Goal: Transaction & Acquisition: Purchase product/service

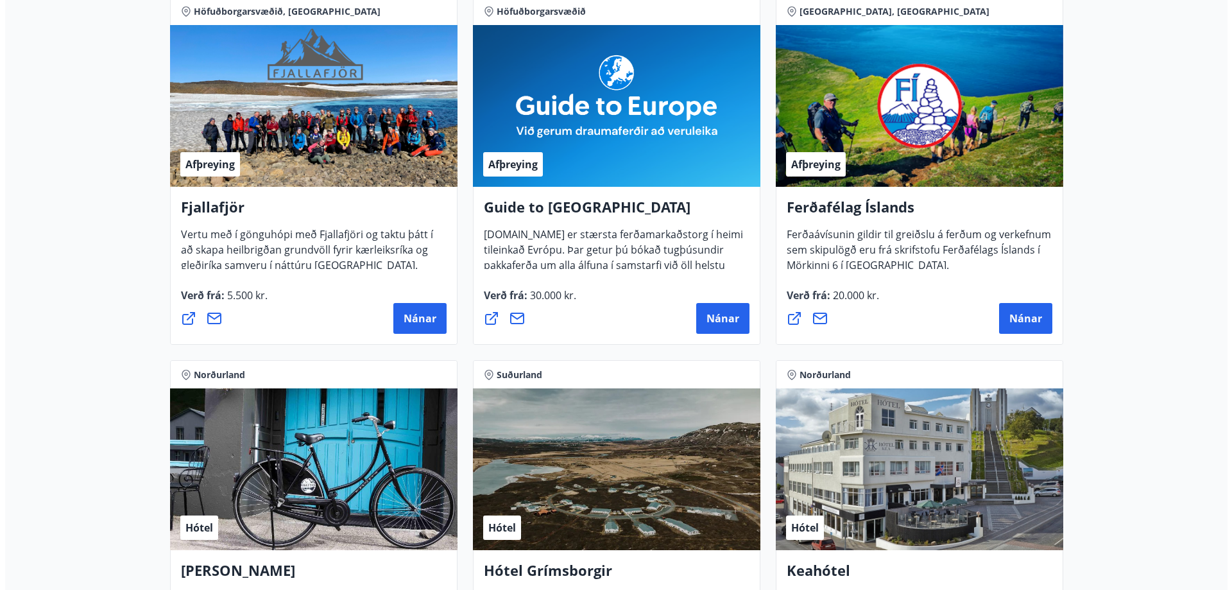
scroll to position [449, 0]
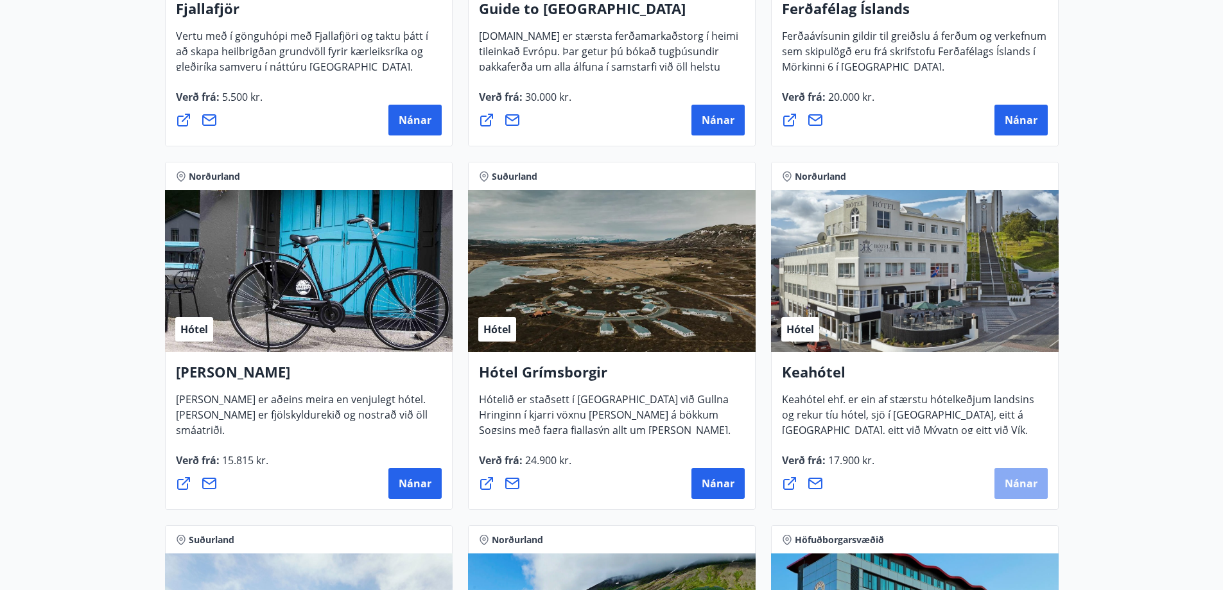
click at [1013, 488] on span "Nánar" at bounding box center [1020, 483] width 33 height 14
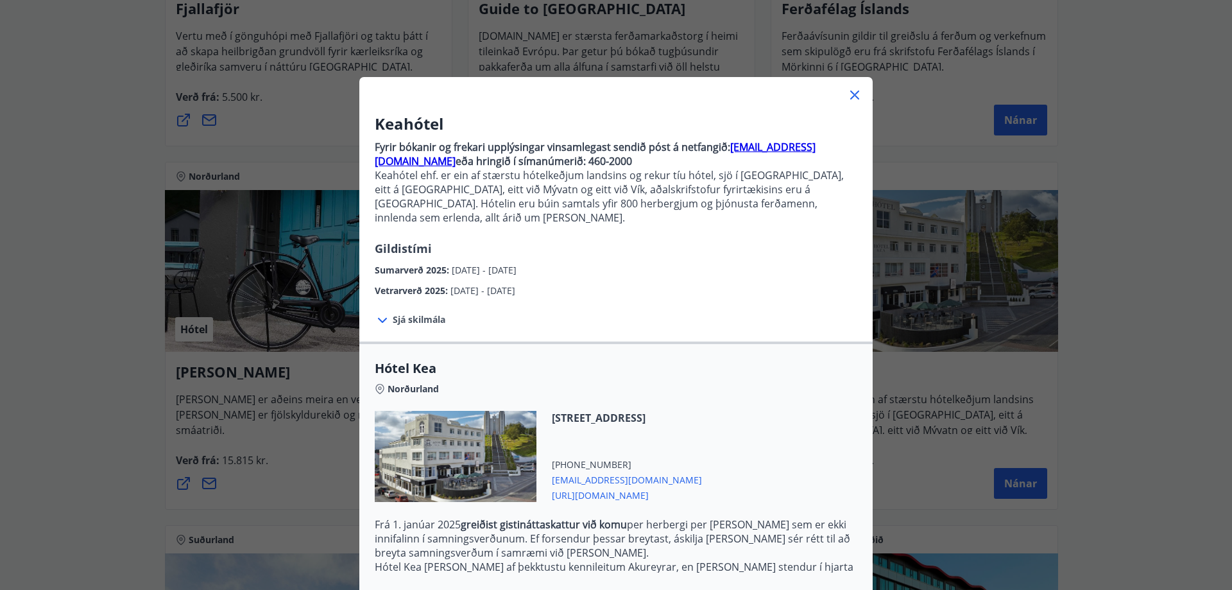
scroll to position [128, 0]
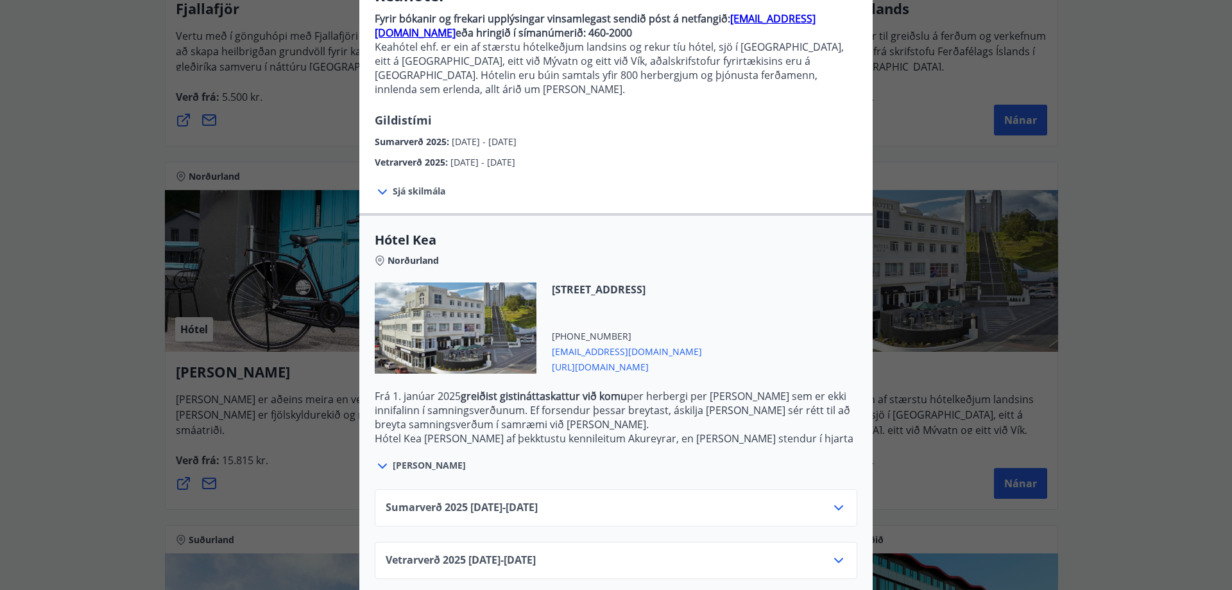
click at [833, 500] on icon at bounding box center [838, 507] width 15 height 15
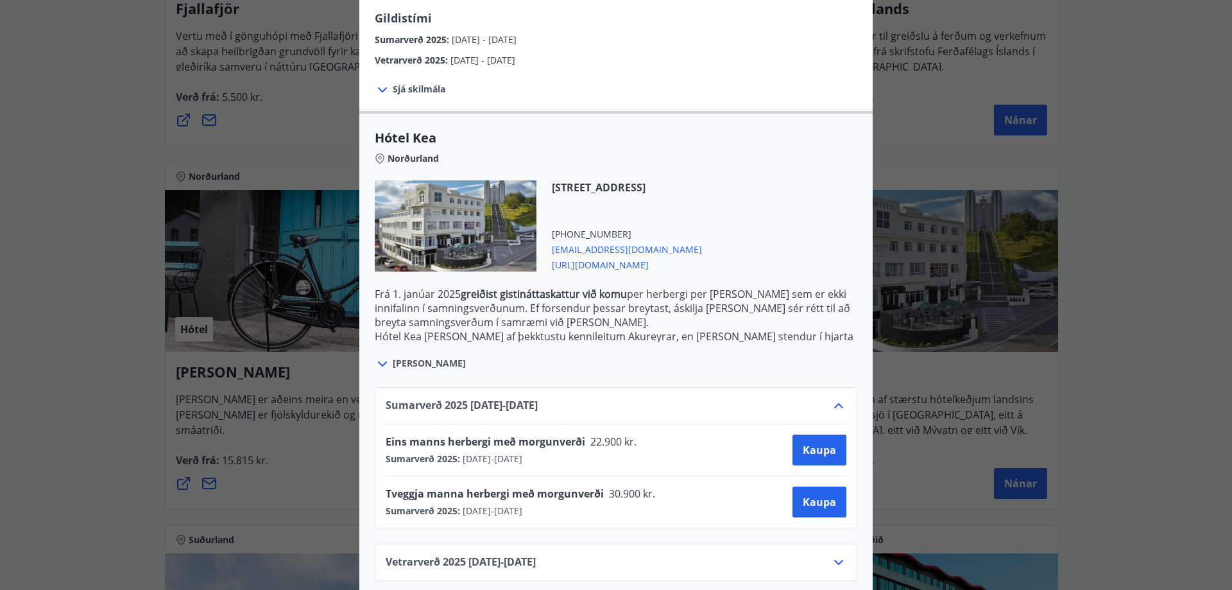
scroll to position [232, 0]
click at [815, 493] on span "Kaupa" at bounding box center [819, 500] width 33 height 14
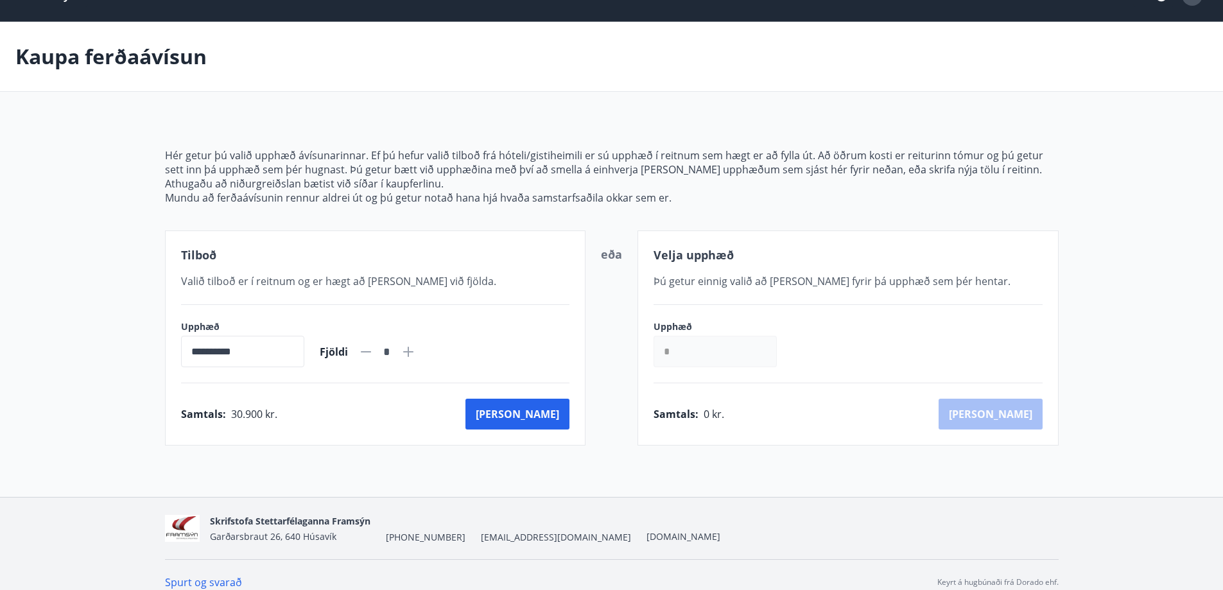
scroll to position [45, 0]
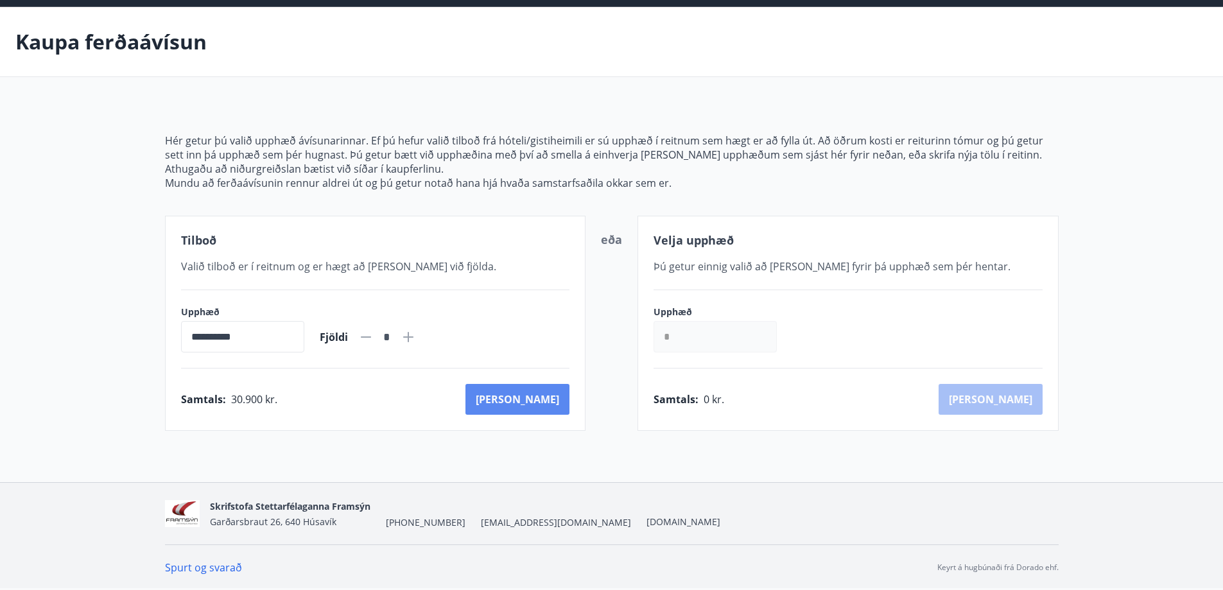
click at [548, 399] on button "[PERSON_NAME]" at bounding box center [517, 399] width 104 height 31
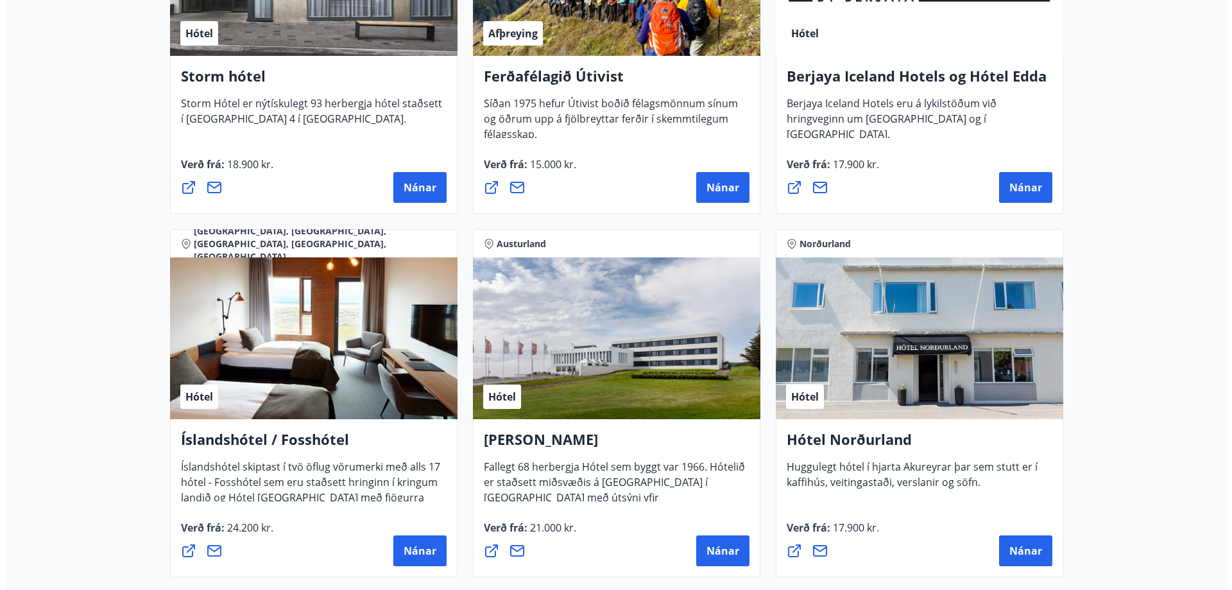
scroll to position [1521, 0]
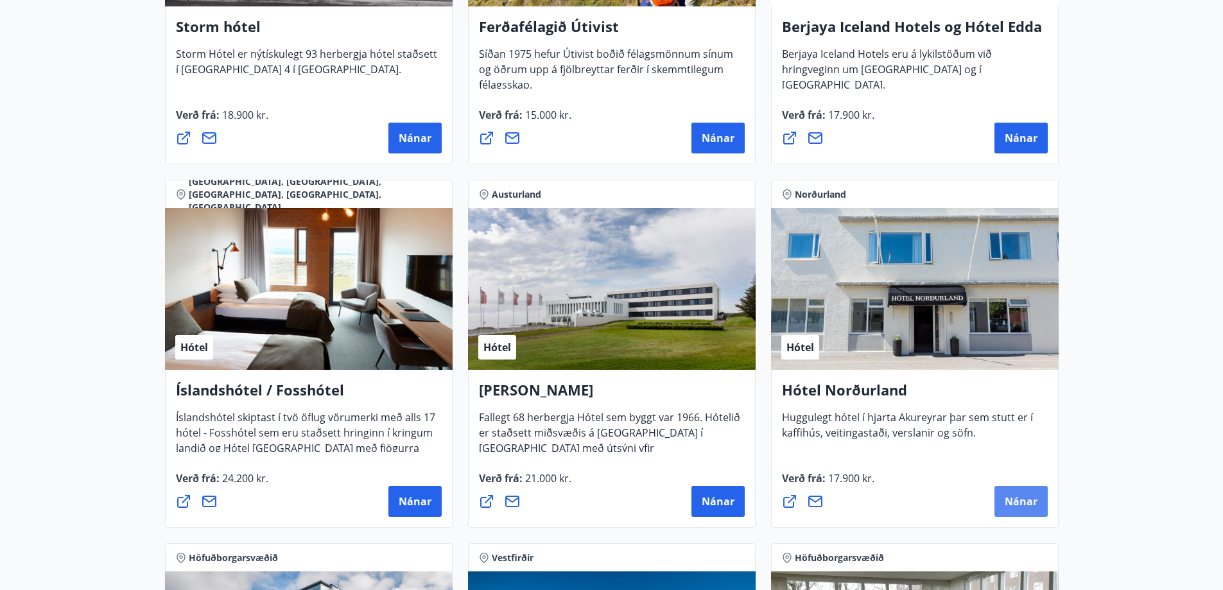
click at [1028, 504] on span "Nánar" at bounding box center [1020, 501] width 33 height 14
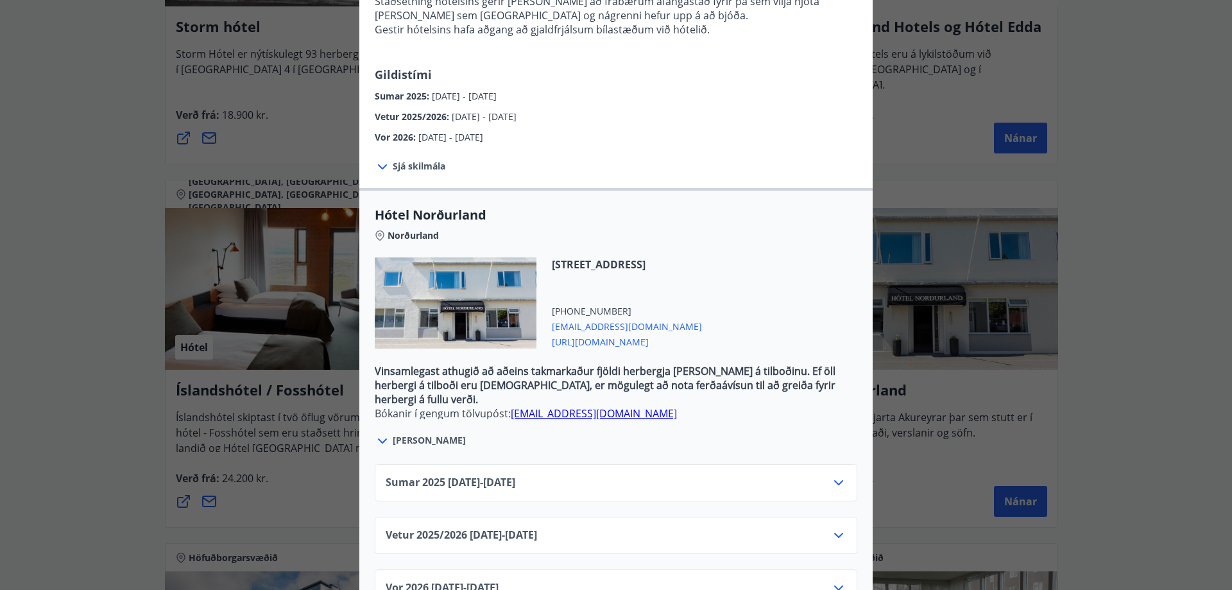
scroll to position [272, 0]
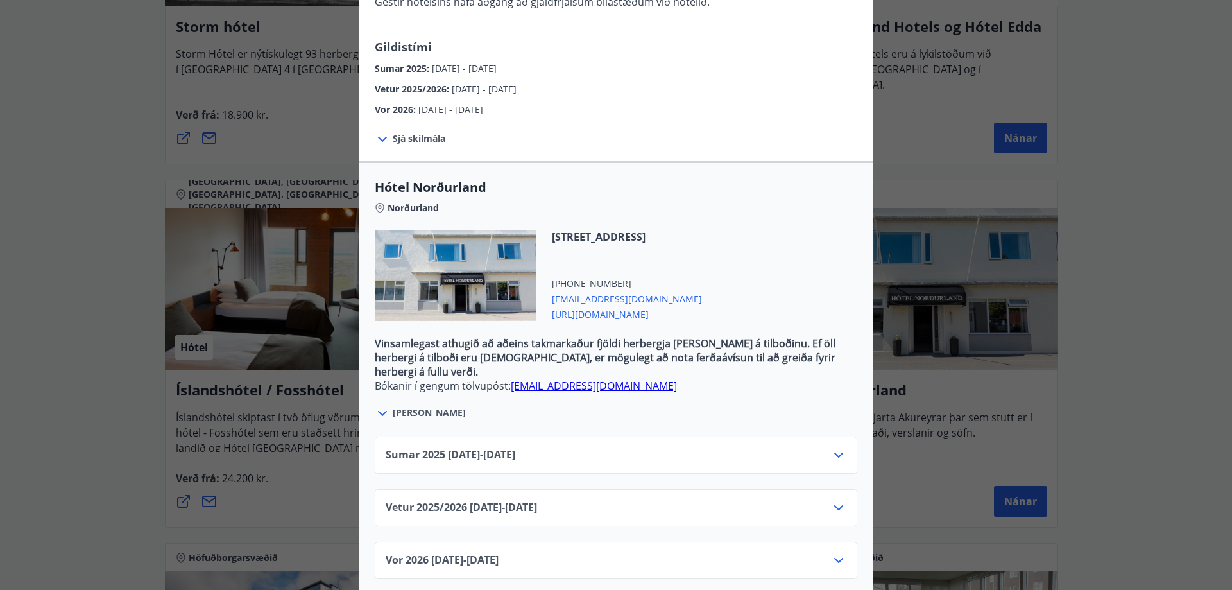
click at [825, 447] on div "Sumar [PHONE_NUMBER][DATE] - [DATE]" at bounding box center [616, 460] width 461 height 26
click at [831, 447] on icon at bounding box center [838, 454] width 15 height 15
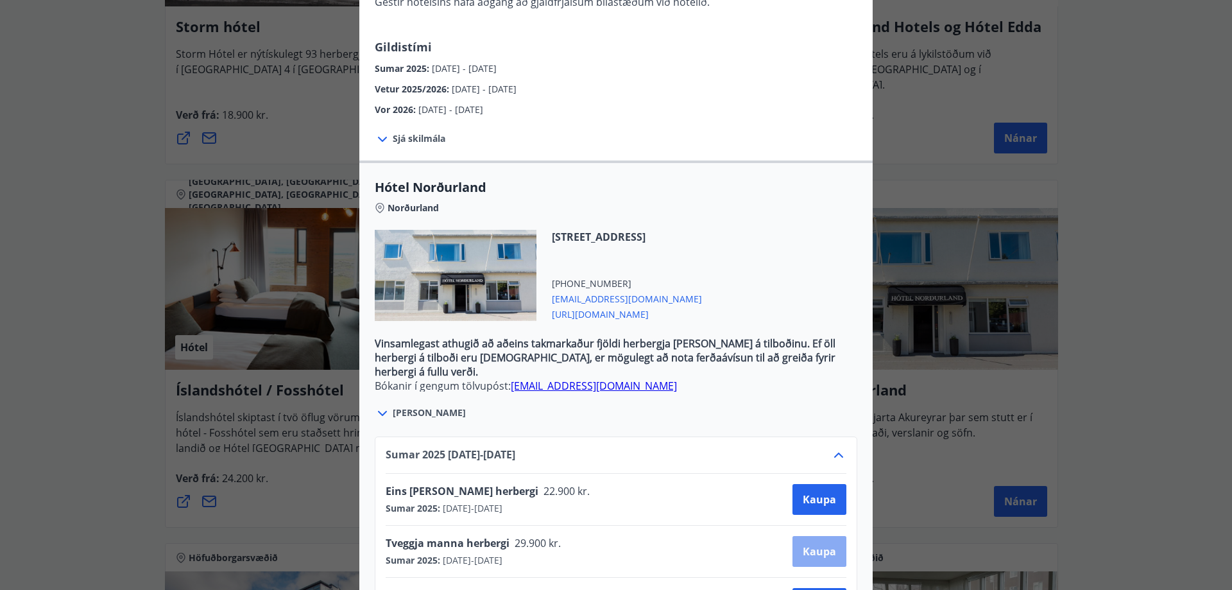
click at [816, 544] on span "Kaupa" at bounding box center [819, 551] width 33 height 14
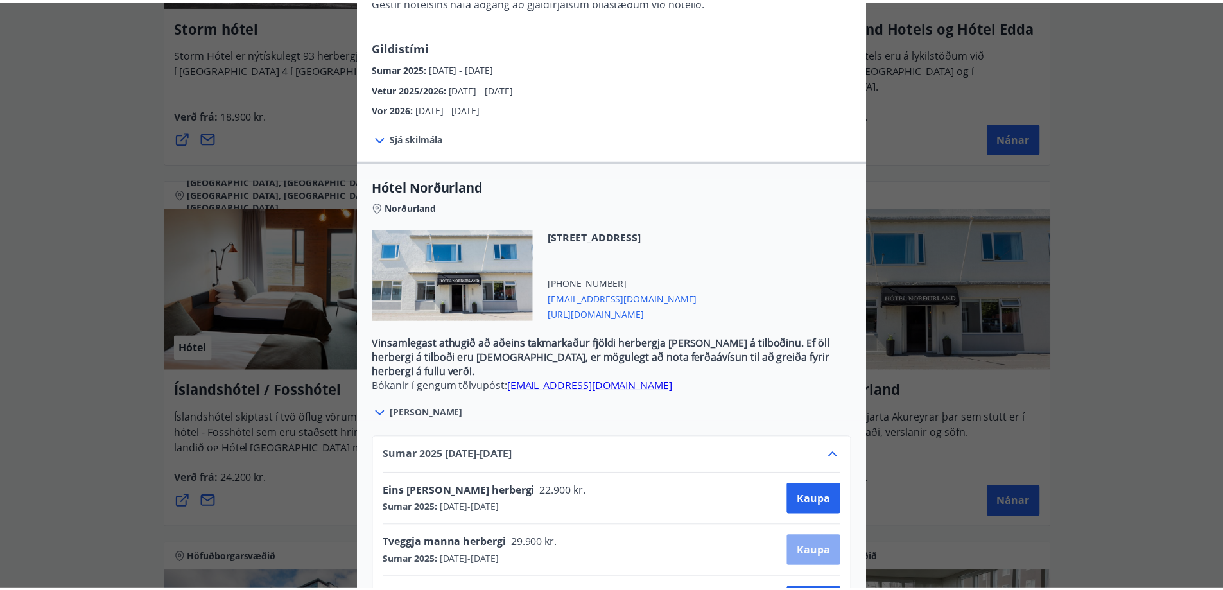
scroll to position [2, 0]
